Goal: Task Accomplishment & Management: Use online tool/utility

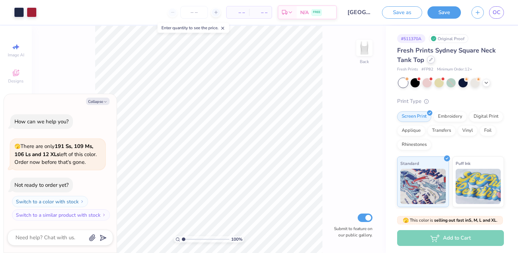
click at [431, 62] on div at bounding box center [431, 60] width 8 height 8
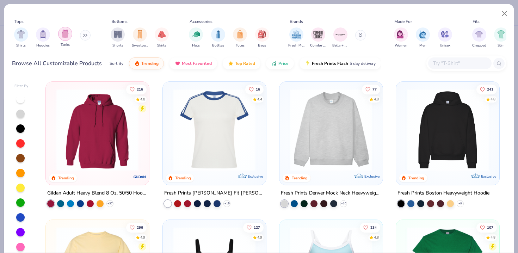
click at [67, 34] on img "filter for Tanks" at bounding box center [65, 34] width 8 height 8
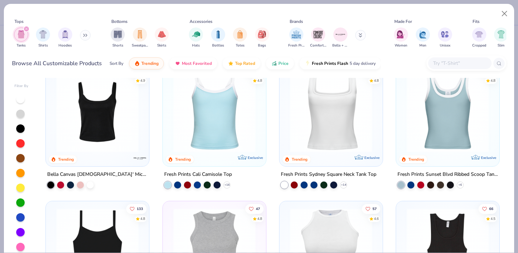
scroll to position [13, 0]
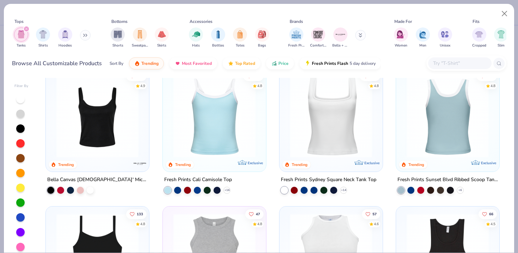
click at [463, 105] on img at bounding box center [447, 116] width 89 height 82
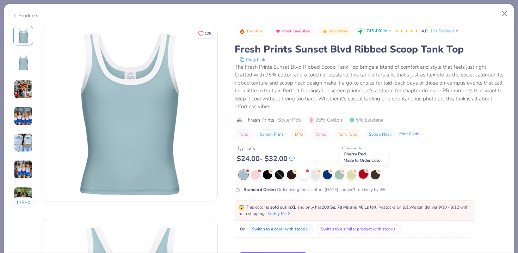
click at [365, 173] on div at bounding box center [363, 173] width 9 height 9
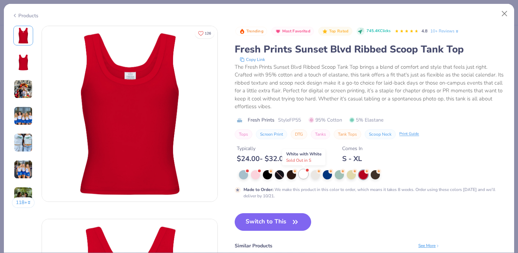
click at [303, 174] on div at bounding box center [303, 173] width 9 height 9
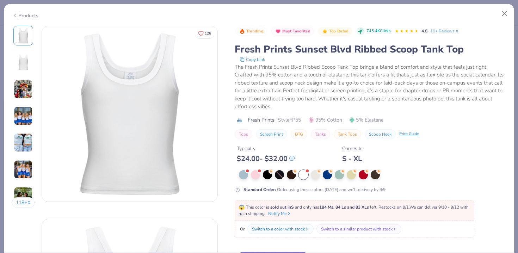
click at [24, 18] on div "Products" at bounding box center [25, 15] width 26 height 7
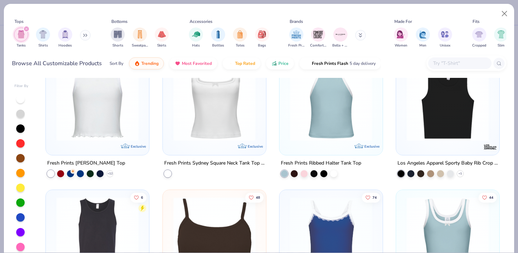
scroll to position [312, 0]
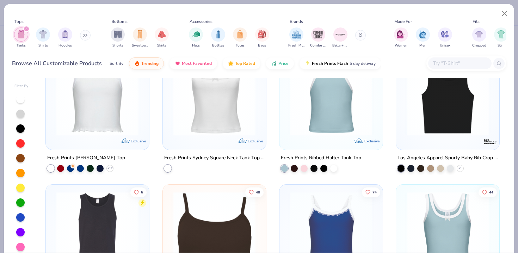
click at [325, 120] on img at bounding box center [330, 94] width 89 height 82
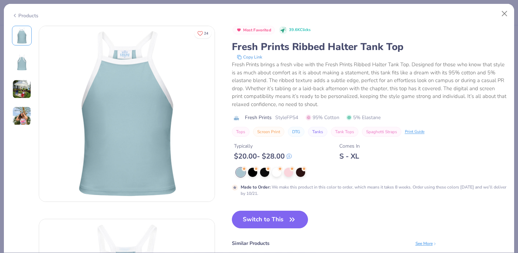
click at [21, 119] on img at bounding box center [21, 115] width 19 height 19
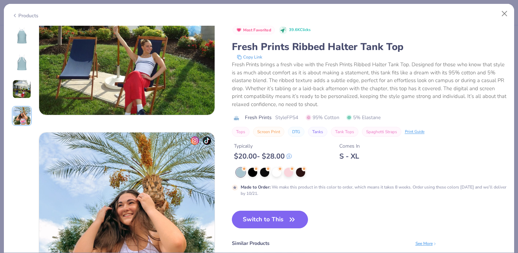
scroll to position [473, 0]
click at [142, 60] on img at bounding box center [126, 27] width 175 height 175
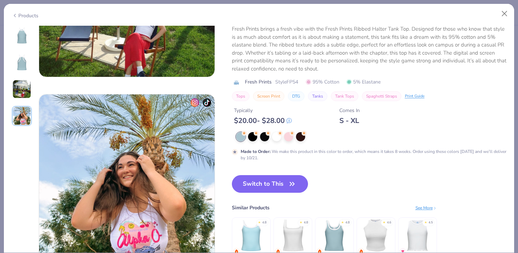
scroll to position [522, 0]
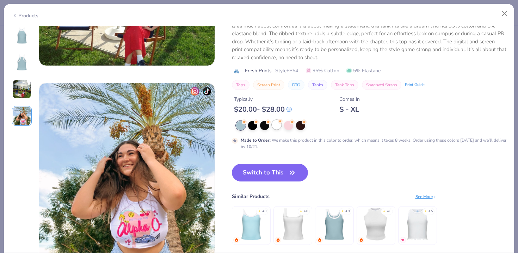
click at [276, 129] on div at bounding box center [276, 124] width 9 height 9
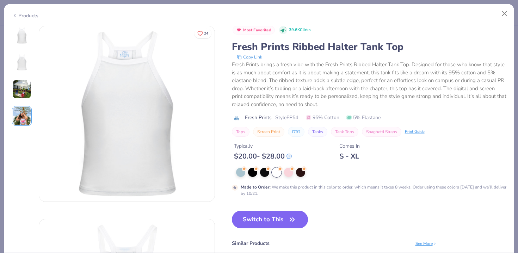
click at [272, 227] on button "Switch to This" at bounding box center [270, 220] width 76 height 18
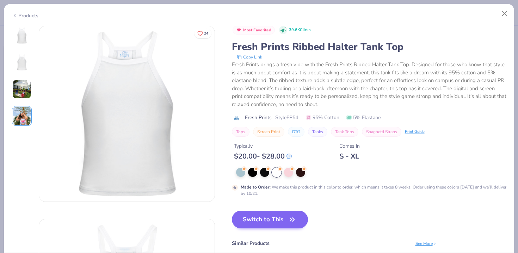
scroll to position [6, 0]
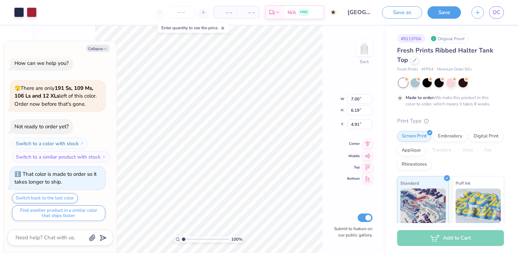
click at [368, 144] on icon at bounding box center [367, 144] width 5 height 6
type textarea "x"
type input "7.48"
type input "6.62"
type input "4.48"
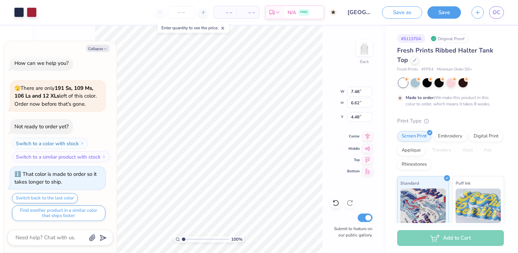
click at [368, 136] on icon at bounding box center [368, 136] width 10 height 8
click at [367, 151] on icon at bounding box center [368, 147] width 10 height 8
type textarea "x"
type input "4.94"
click at [366, 160] on icon at bounding box center [368, 159] width 10 height 8
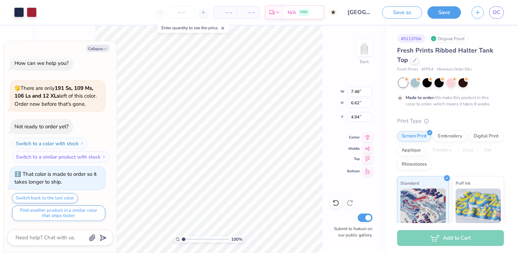
type textarea "x"
type input "0.25"
click at [367, 147] on icon at bounding box center [368, 147] width 10 height 8
type textarea "x"
type input "4.94"
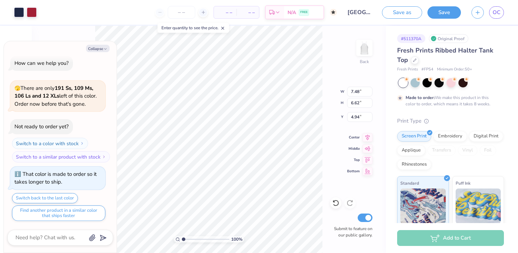
type textarea "x"
type input "4.21"
click at [100, 47] on button "Collapse" at bounding box center [98, 48] width 24 height 7
type textarea "x"
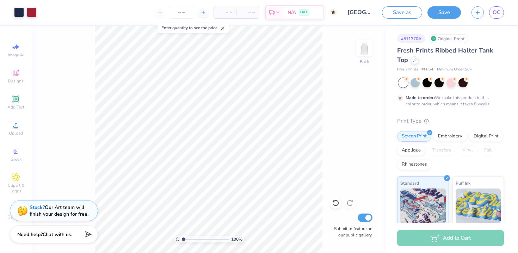
click at [358, 13] on input "[GEOGRAPHIC_DATA] : [PERSON_NAME]" at bounding box center [359, 12] width 35 height 14
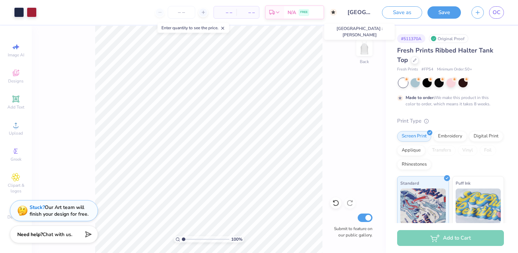
click at [358, 13] on input "[GEOGRAPHIC_DATA] : [PERSON_NAME]" at bounding box center [359, 12] width 35 height 14
click at [393, 14] on button "Save as" at bounding box center [402, 11] width 40 height 12
click at [353, 13] on input "[GEOGRAPHIC_DATA] : [PERSON_NAME]" at bounding box center [351, 12] width 35 height 14
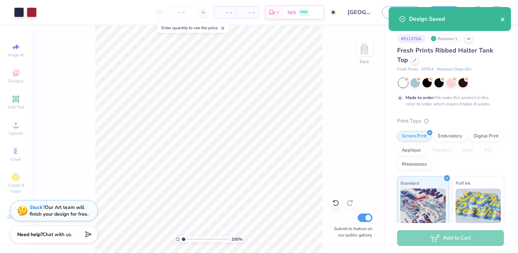
click at [503, 20] on icon "close" at bounding box center [503, 20] width 4 height 4
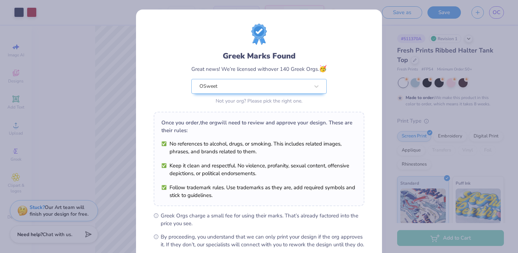
click at [453, 20] on div "Greek Marks Found Great news! We’re licensed with over 140 Greek Orgs. 🥳 OSweet…" at bounding box center [259, 126] width 518 height 253
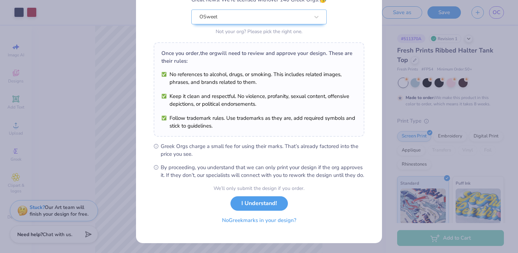
click at [266, 225] on button "No Greek marks in your design?" at bounding box center [259, 220] width 86 height 14
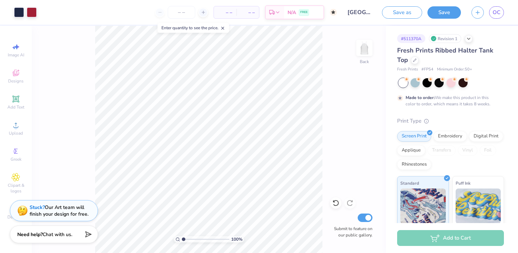
scroll to position [0, 0]
click at [502, 15] on link "OC" at bounding box center [496, 12] width 15 height 12
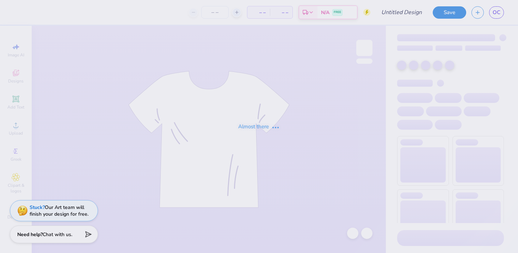
type input "[GEOGRAPHIC_DATA] : [PERSON_NAME]"
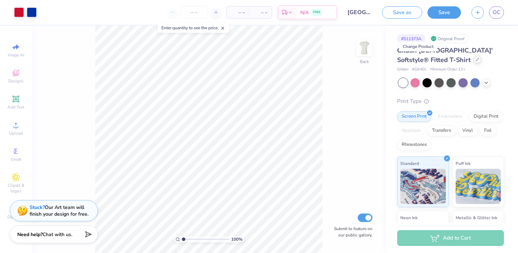
click at [476, 61] on icon at bounding box center [478, 60] width 4 height 4
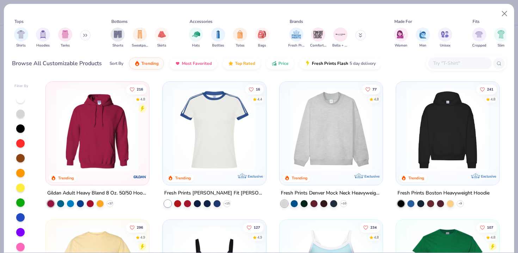
click at [202, 133] on img at bounding box center [214, 130] width 89 height 82
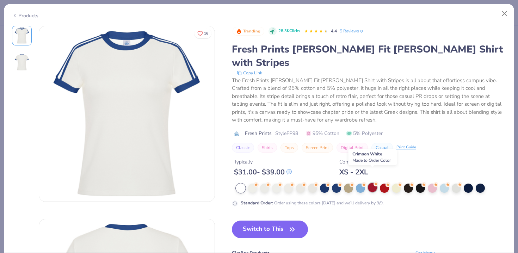
click at [372, 183] on div at bounding box center [372, 187] width 9 height 9
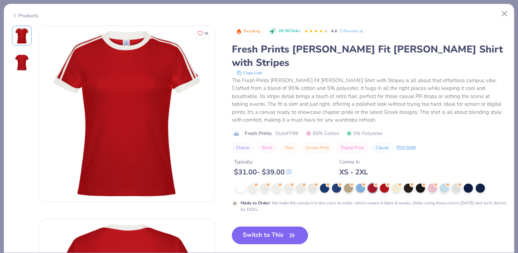
click at [248, 227] on button "Switch to This" at bounding box center [270, 236] width 76 height 18
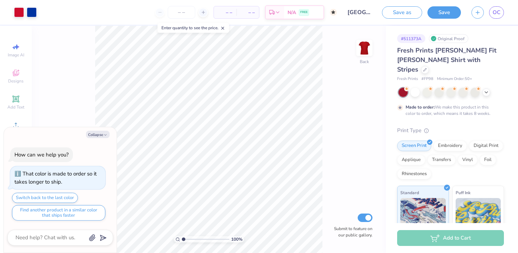
click at [485, 88] on div at bounding box center [486, 92] width 8 height 8
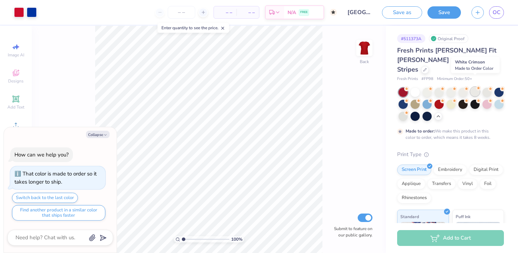
click at [473, 87] on div at bounding box center [474, 91] width 9 height 9
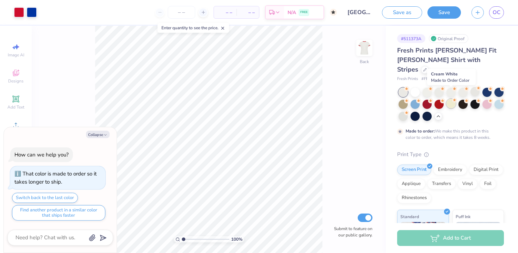
click at [454, 99] on div at bounding box center [450, 103] width 9 height 9
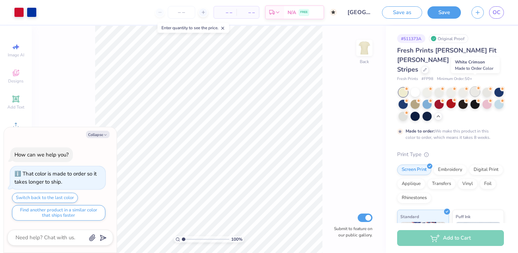
click at [472, 87] on div at bounding box center [474, 91] width 9 height 9
type textarea "x"
